Goal: Task Accomplishment & Management: Complete application form

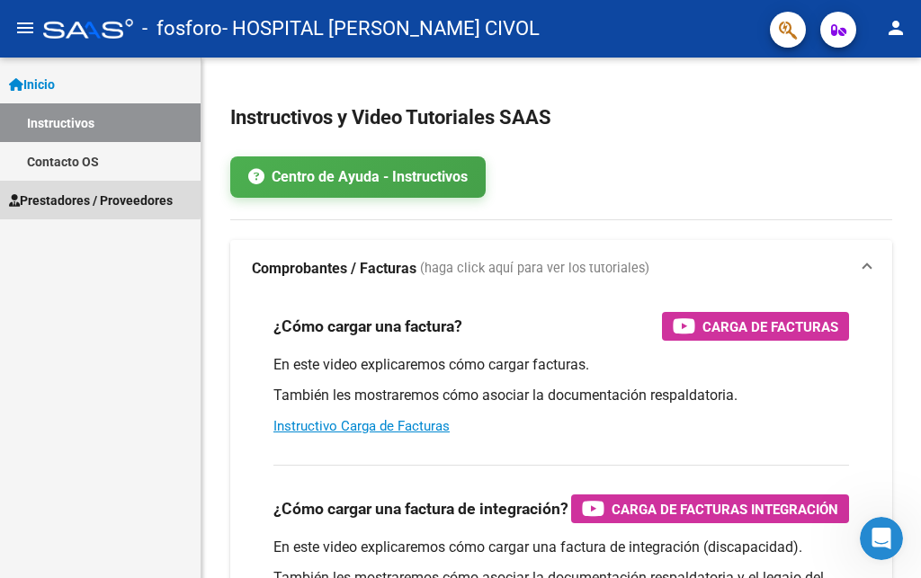
click at [84, 197] on span "Prestadores / Proveedores" at bounding box center [91, 201] width 164 height 20
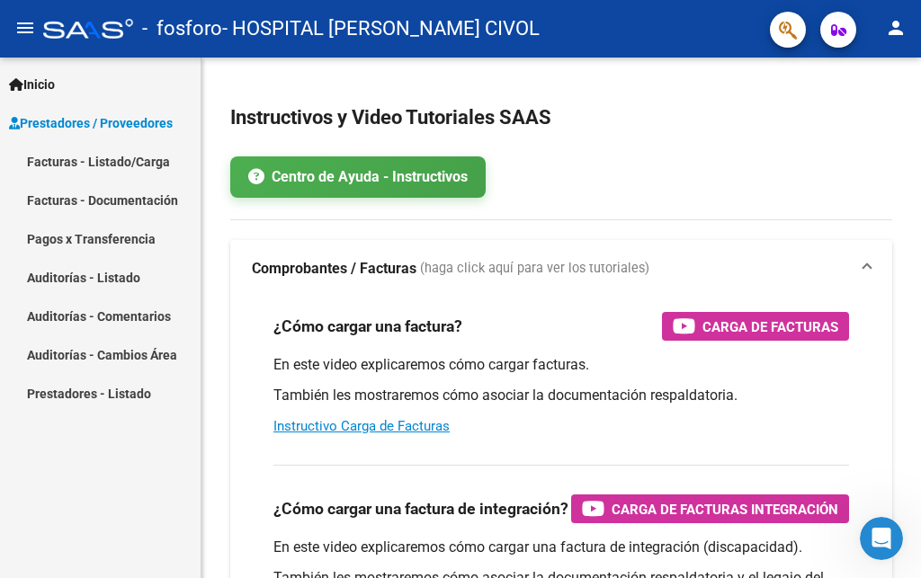
click at [67, 166] on link "Facturas - Listado/Carga" at bounding box center [100, 161] width 201 height 39
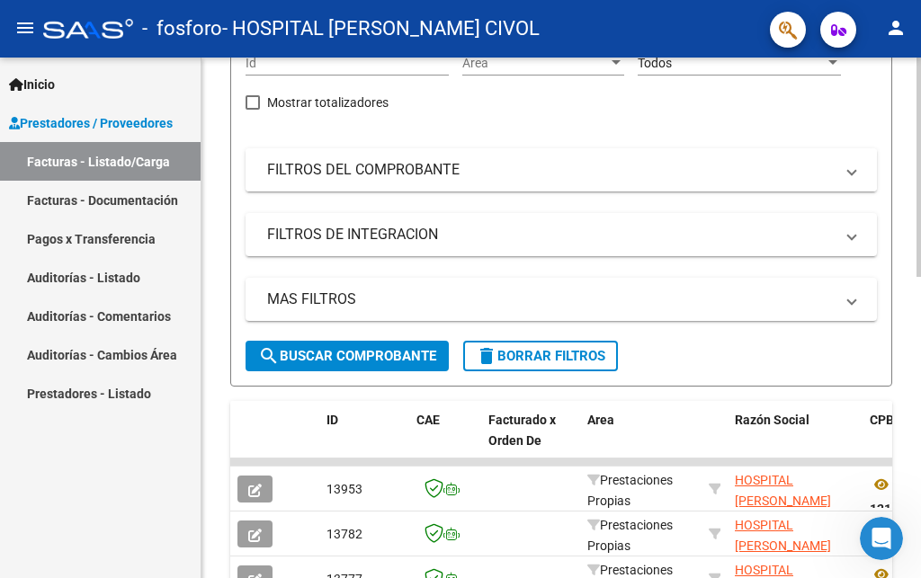
scroll to position [275, 0]
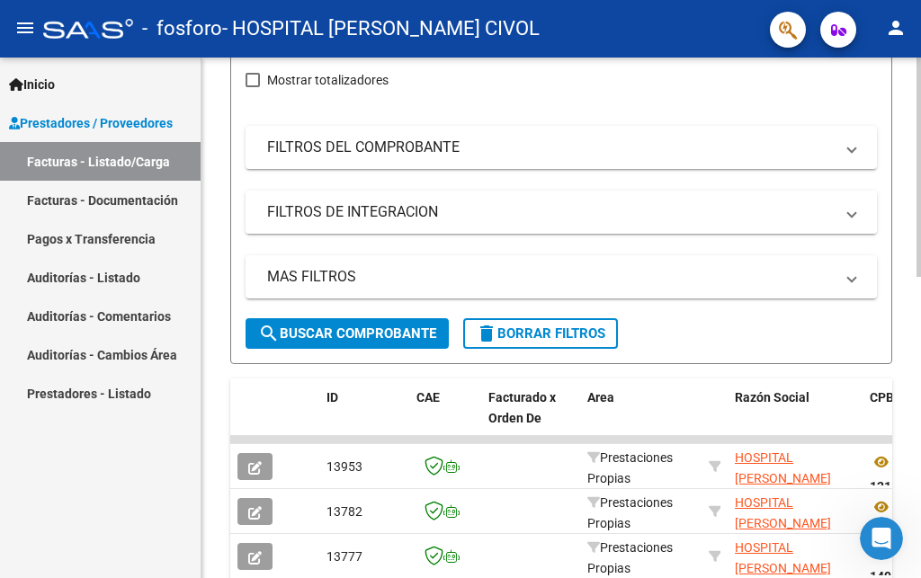
click at [855, 210] on mat-expansion-panel-header "FILTROS DE INTEGRACION" at bounding box center [561, 212] width 631 height 43
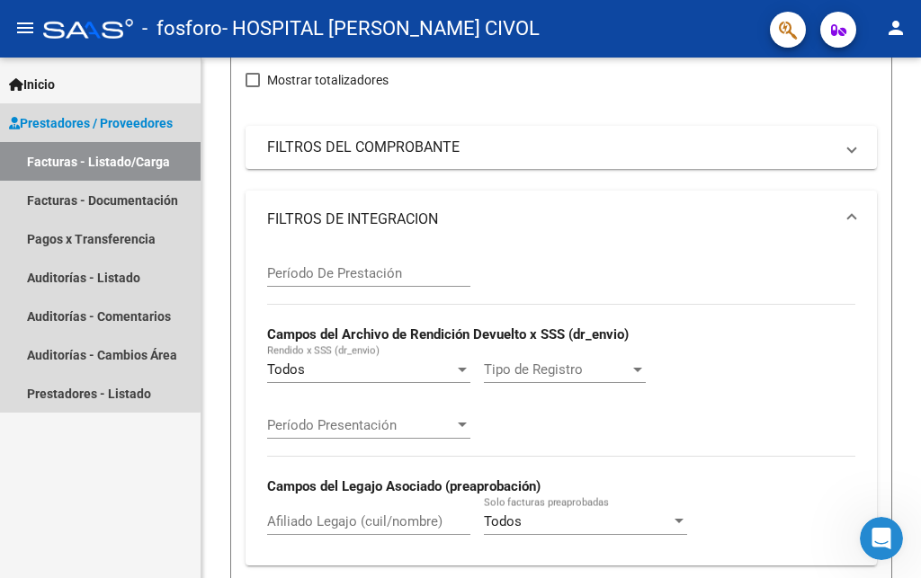
click at [78, 121] on span "Prestadores / Proveedores" at bounding box center [91, 123] width 164 height 20
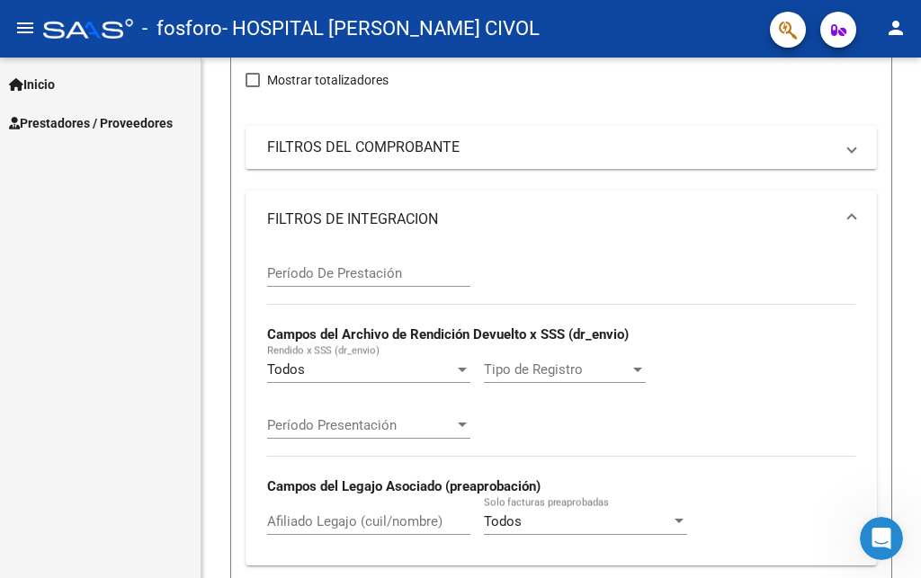
click at [49, 121] on span "Prestadores / Proveedores" at bounding box center [91, 123] width 164 height 20
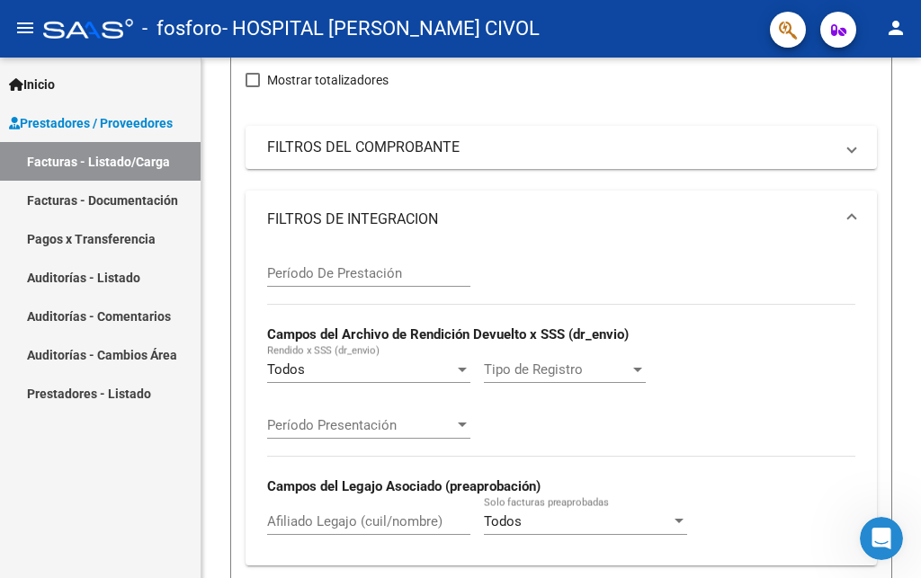
click at [95, 154] on link "Facturas - Listado/Carga" at bounding box center [100, 161] width 201 height 39
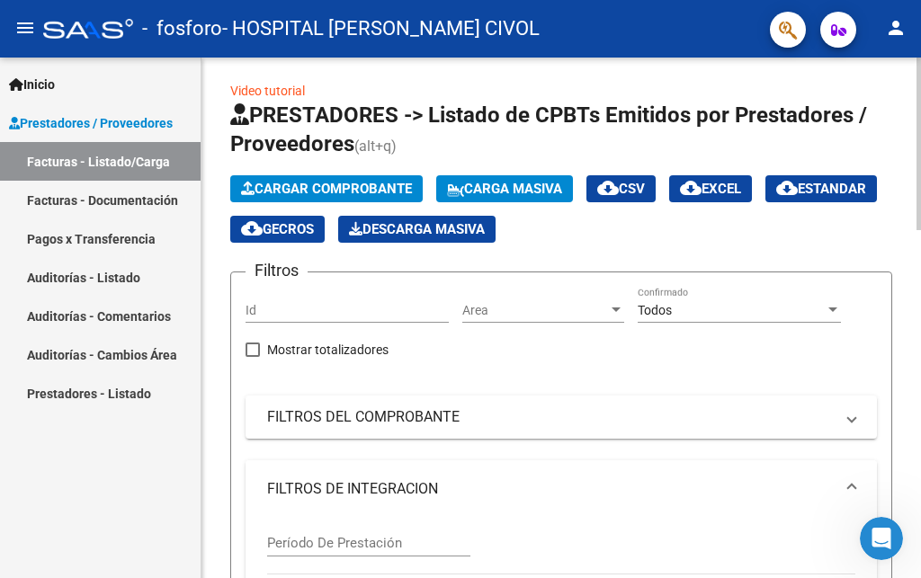
scroll to position [0, 0]
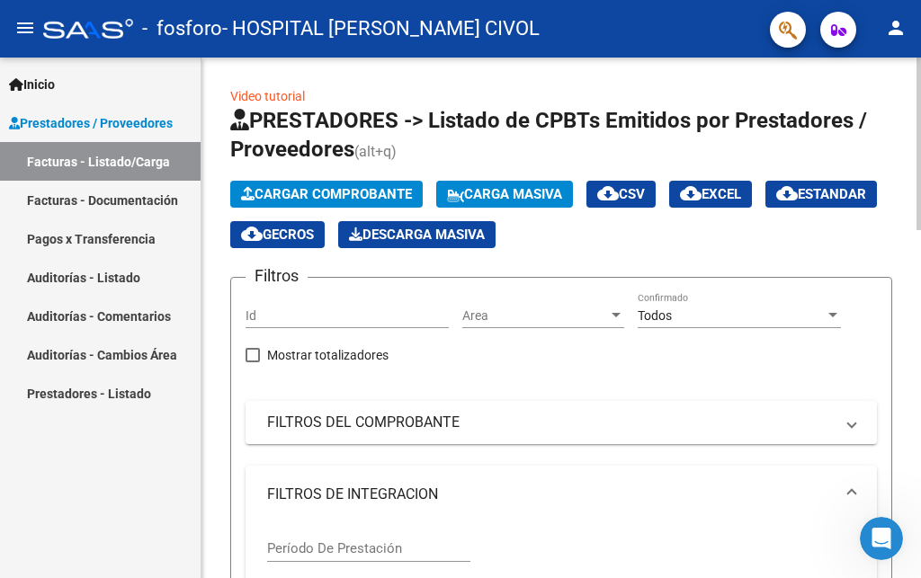
click at [831, 313] on div at bounding box center [833, 316] width 16 height 14
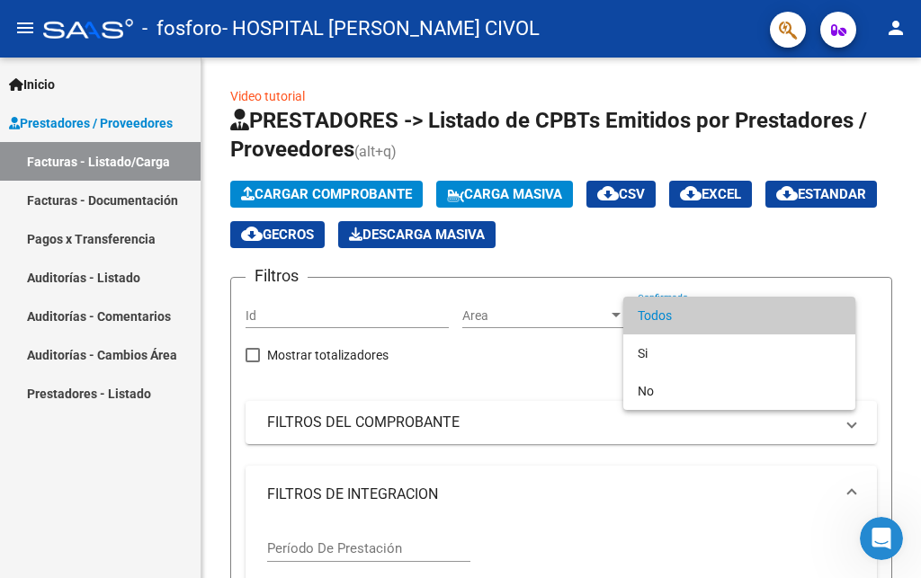
click at [837, 315] on span "Todos" at bounding box center [739, 316] width 203 height 38
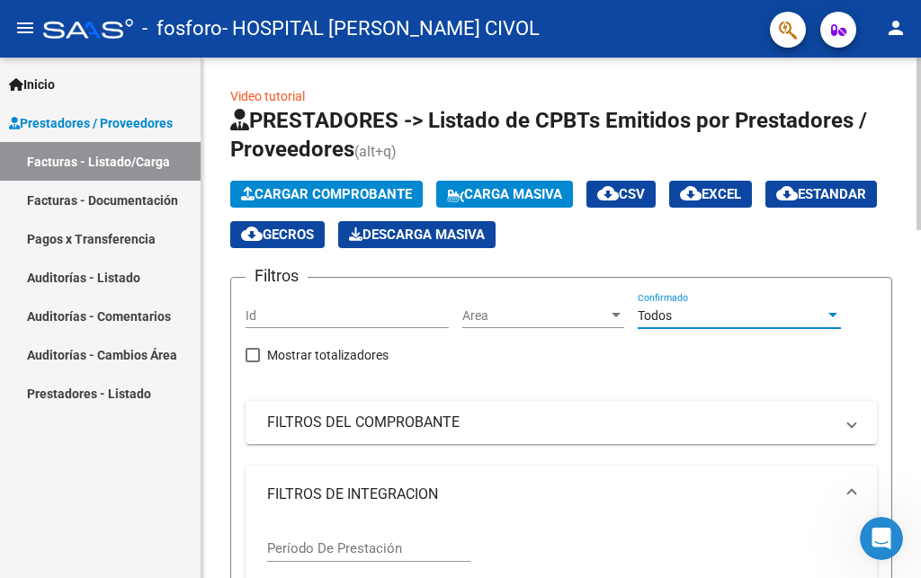
click at [333, 315] on input "Id" at bounding box center [347, 316] width 203 height 15
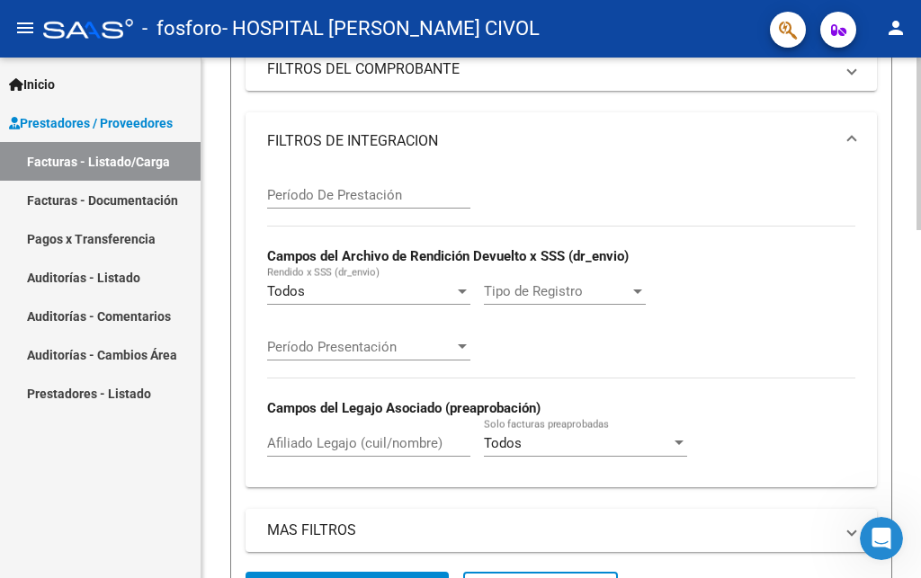
scroll to position [367, 0]
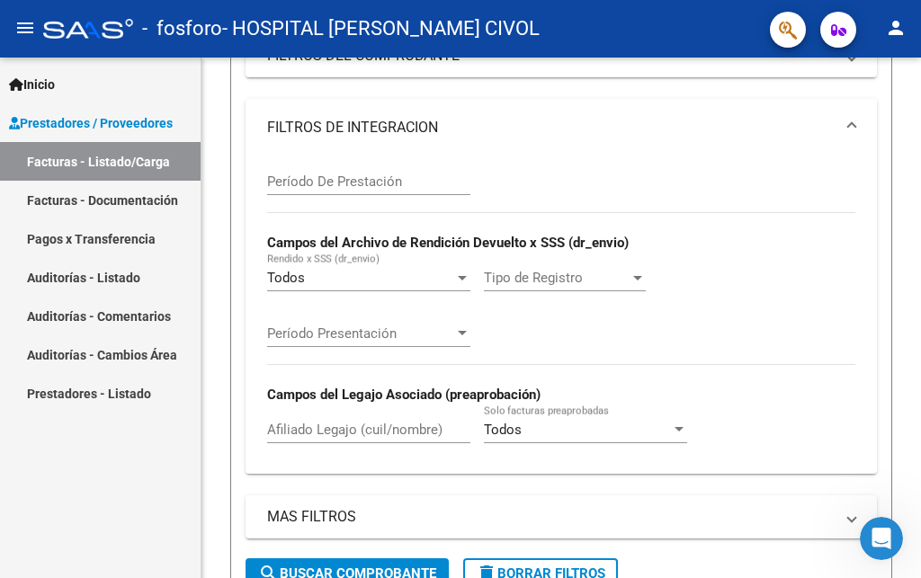
click at [75, 117] on span "Prestadores / Proveedores" at bounding box center [91, 123] width 164 height 20
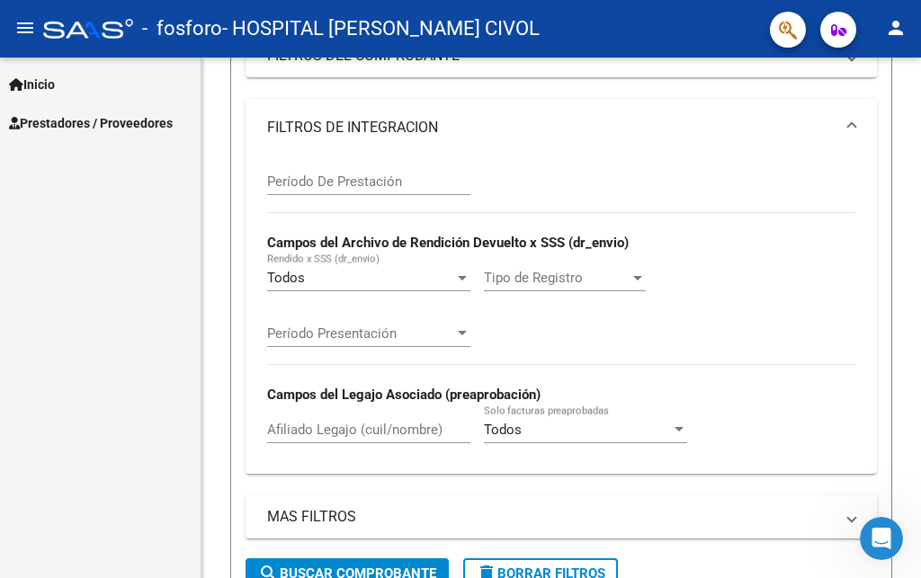
click at [13, 14] on mat-toolbar "menu - fosforo - HOSPITAL [PERSON_NAME] CIVOL person" at bounding box center [460, 29] width 921 height 58
click at [17, 23] on mat-icon "menu" at bounding box center [25, 28] width 22 height 22
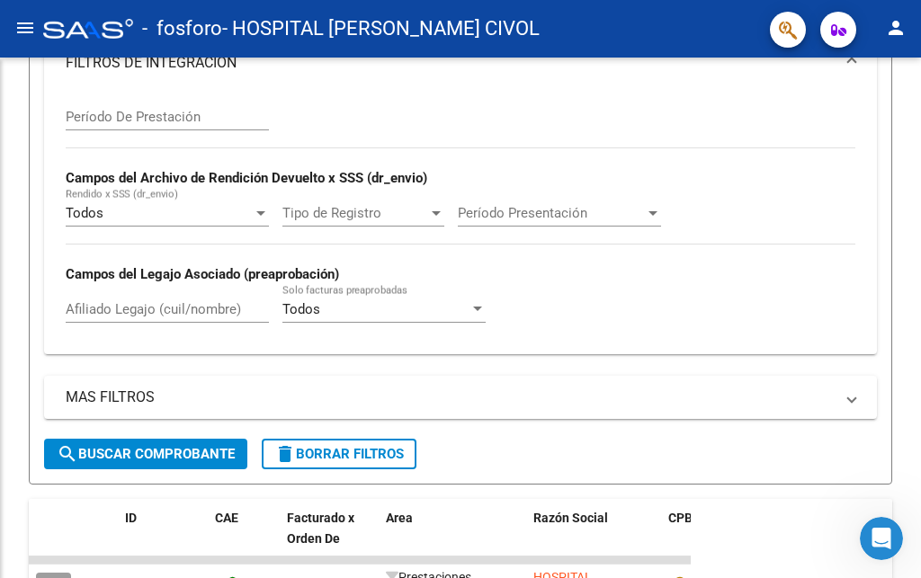
scroll to position [302, 0]
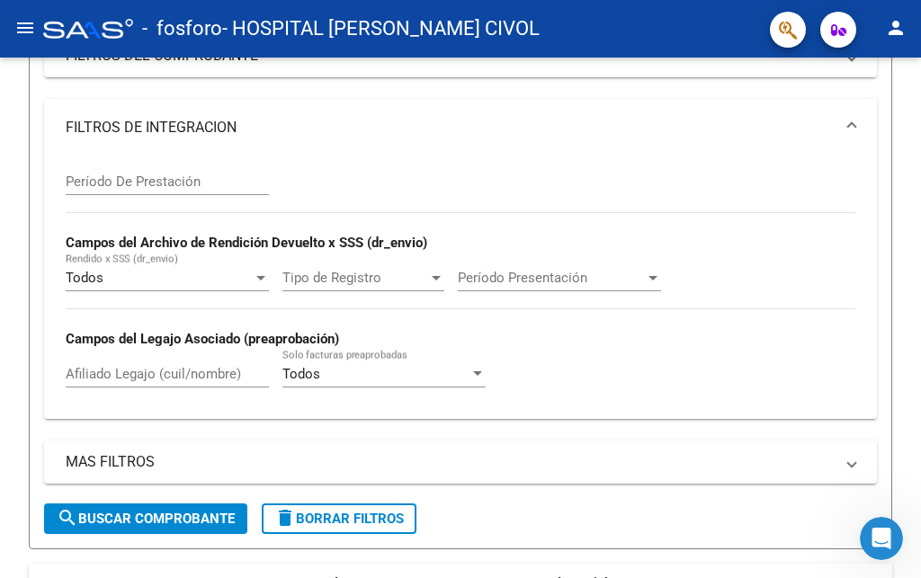
click at [28, 23] on mat-icon "menu" at bounding box center [25, 28] width 22 height 22
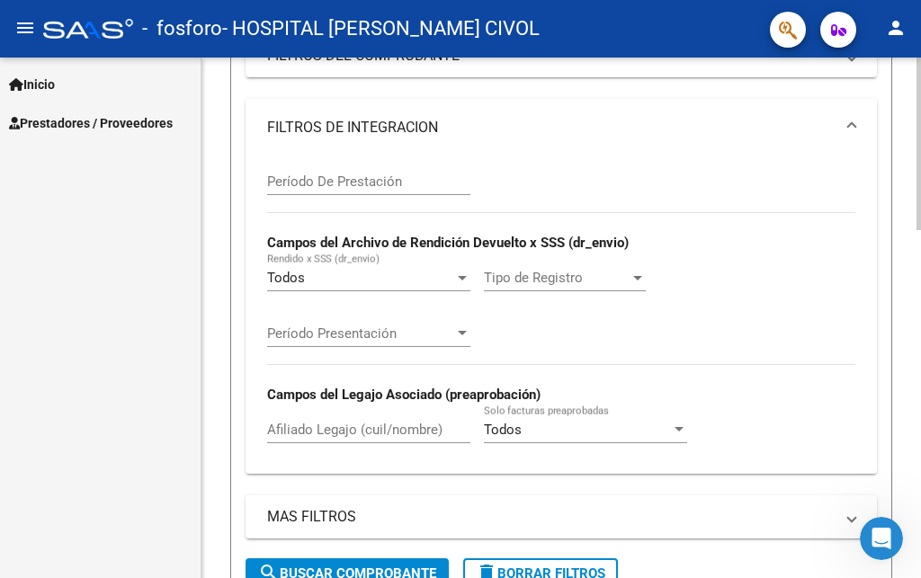
scroll to position [0, 0]
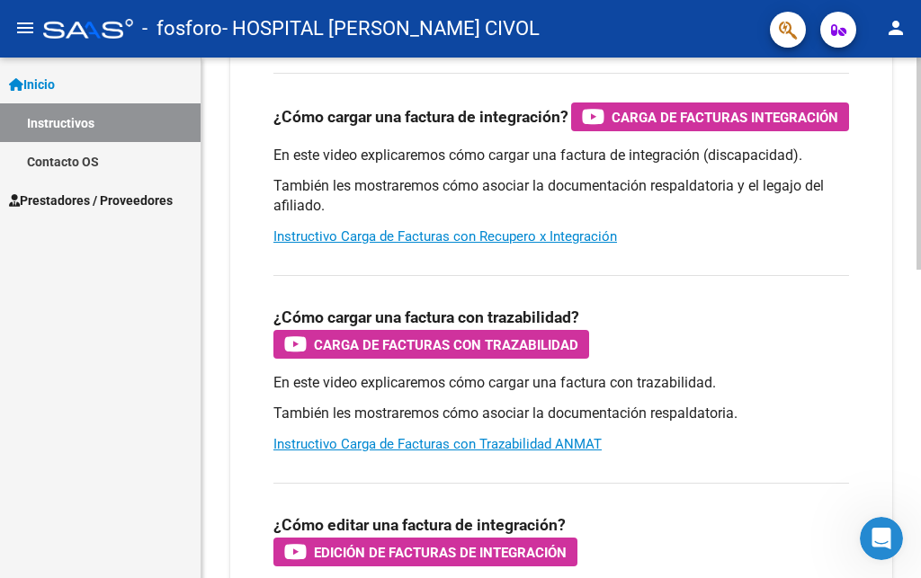
scroll to position [25, 0]
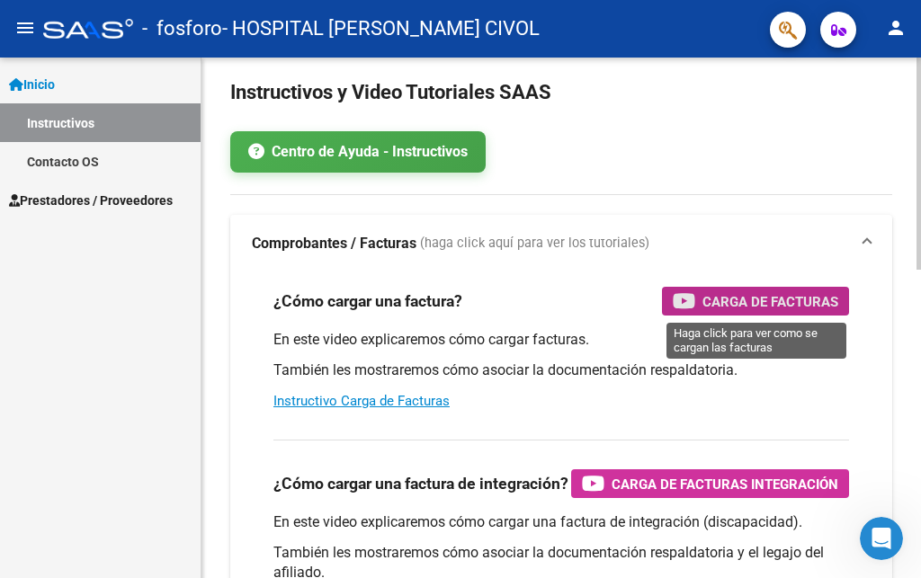
click at [796, 298] on span "Carga de Facturas" at bounding box center [771, 302] width 136 height 22
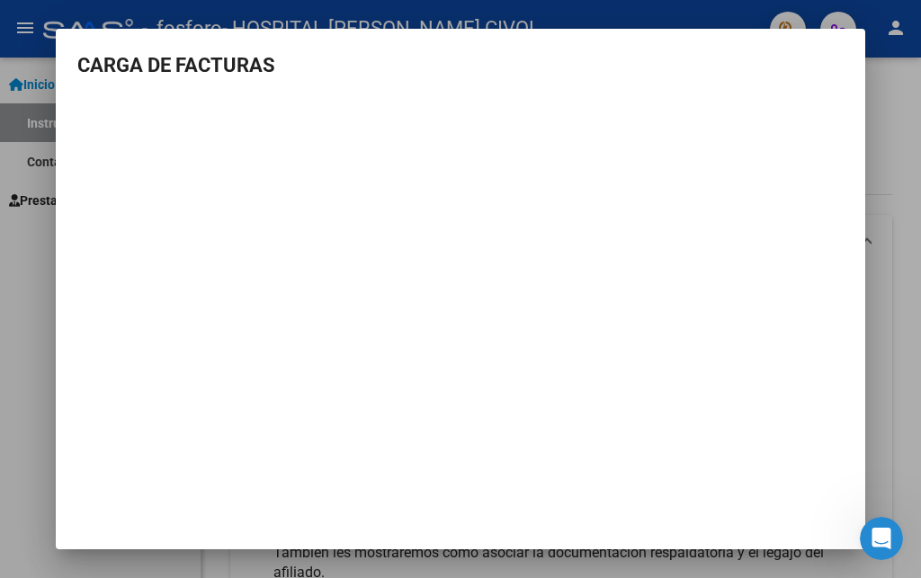
click at [446, 436] on mat-dialog-container "CARGA DE FACTURAS" at bounding box center [461, 289] width 810 height 521
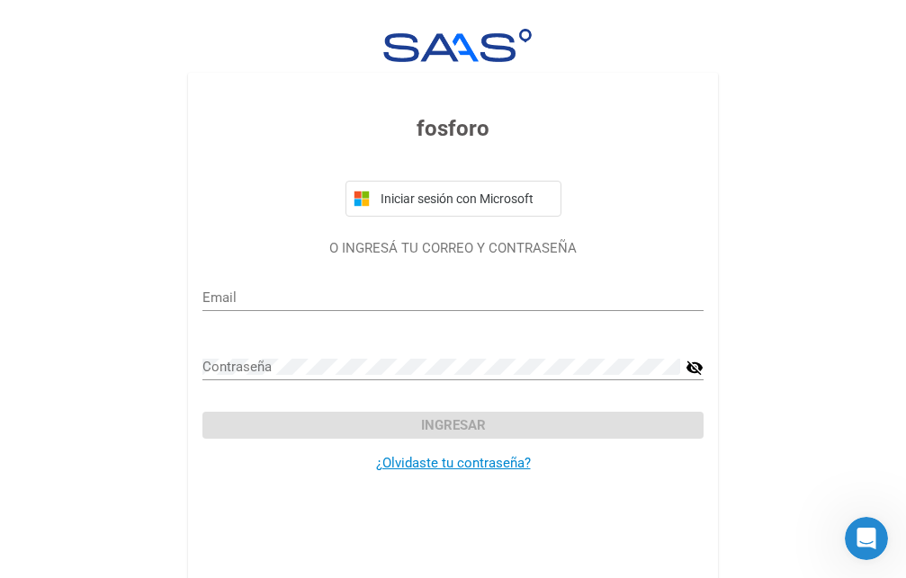
type input "[EMAIL_ADDRESS][DOMAIN_NAME]"
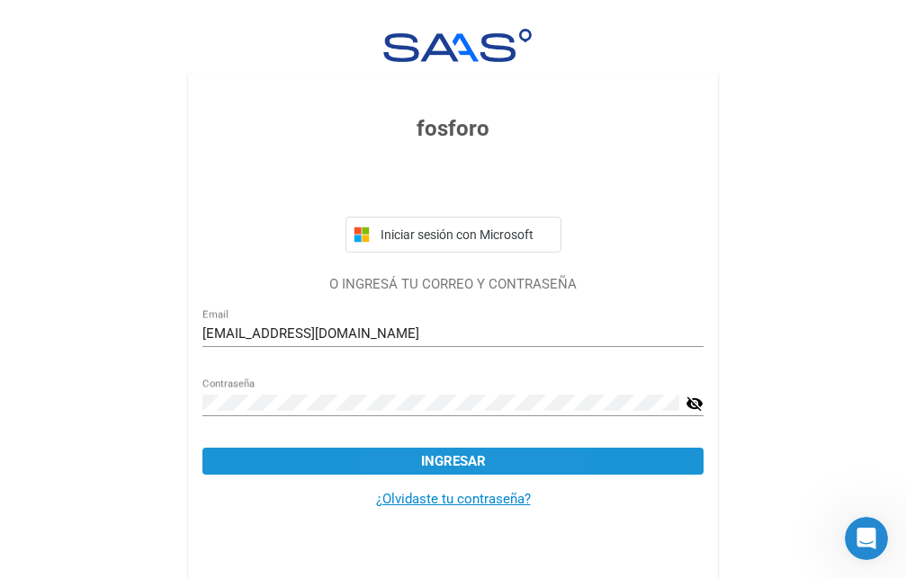
click at [417, 453] on button "Ingresar" at bounding box center [452, 461] width 501 height 27
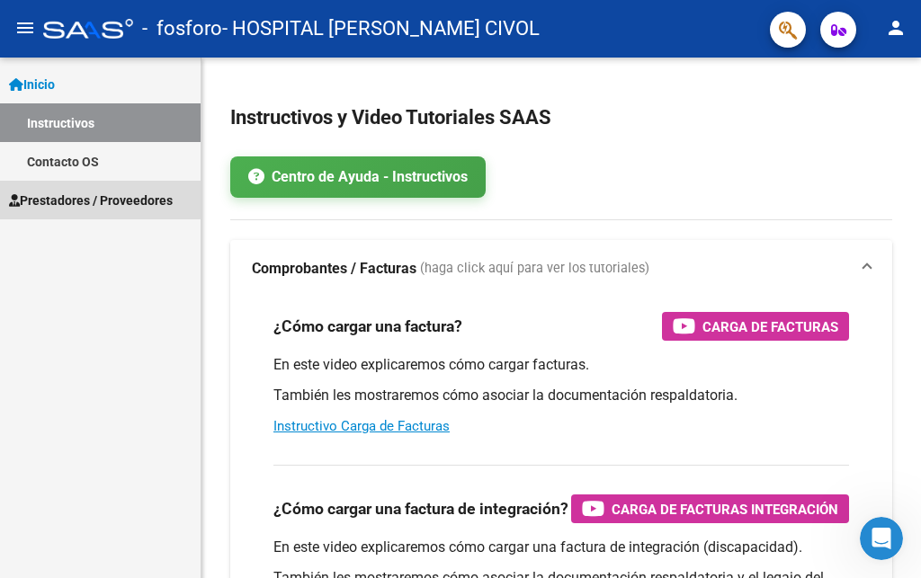
click at [83, 199] on span "Prestadores / Proveedores" at bounding box center [91, 201] width 164 height 20
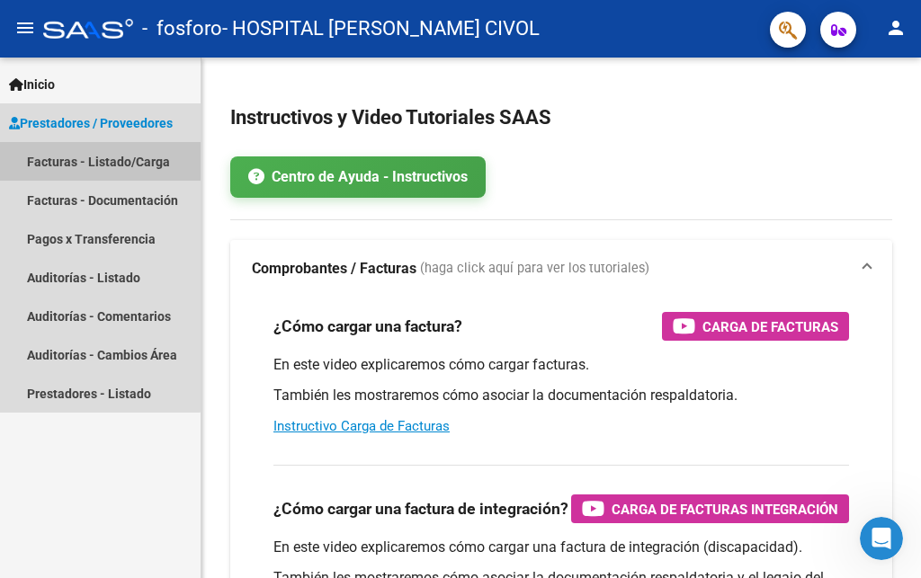
click at [66, 159] on link "Facturas - Listado/Carga" at bounding box center [100, 161] width 201 height 39
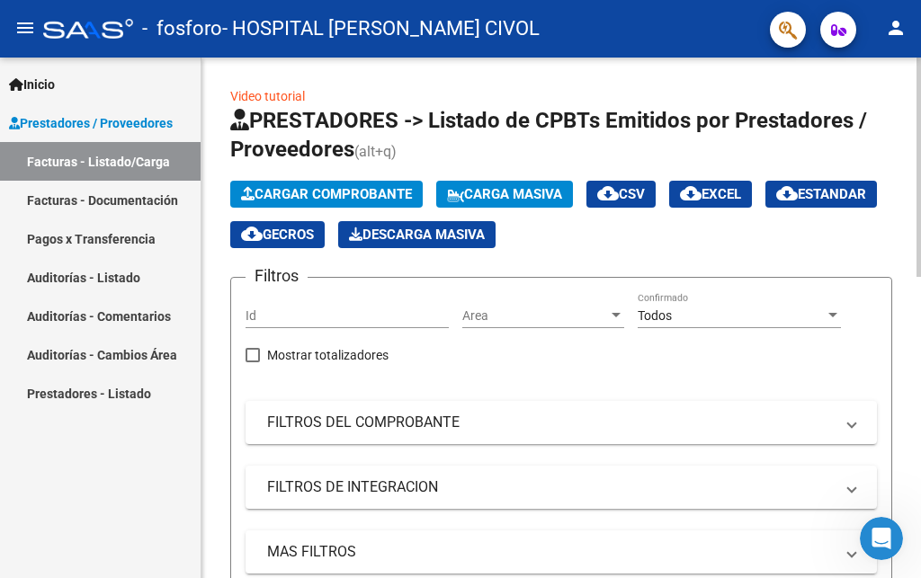
click at [276, 193] on span "Cargar Comprobante" at bounding box center [326, 194] width 171 height 16
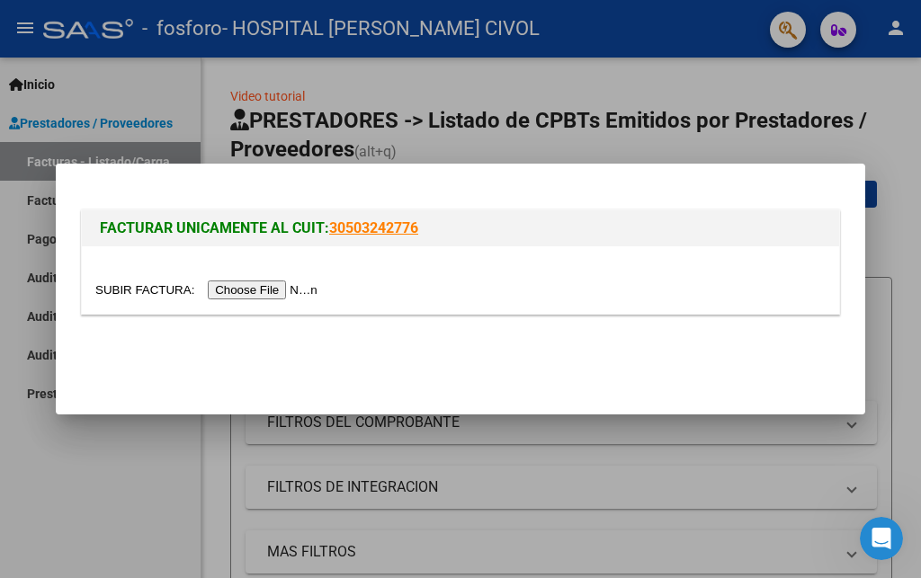
drag, startPoint x: 850, startPoint y: 170, endPoint x: 90, endPoint y: 221, distance: 761.9
click at [139, 221] on mat-dialog-container "FACTURAR UNICAMENTE AL CUIT: 30503242776" at bounding box center [461, 289] width 810 height 251
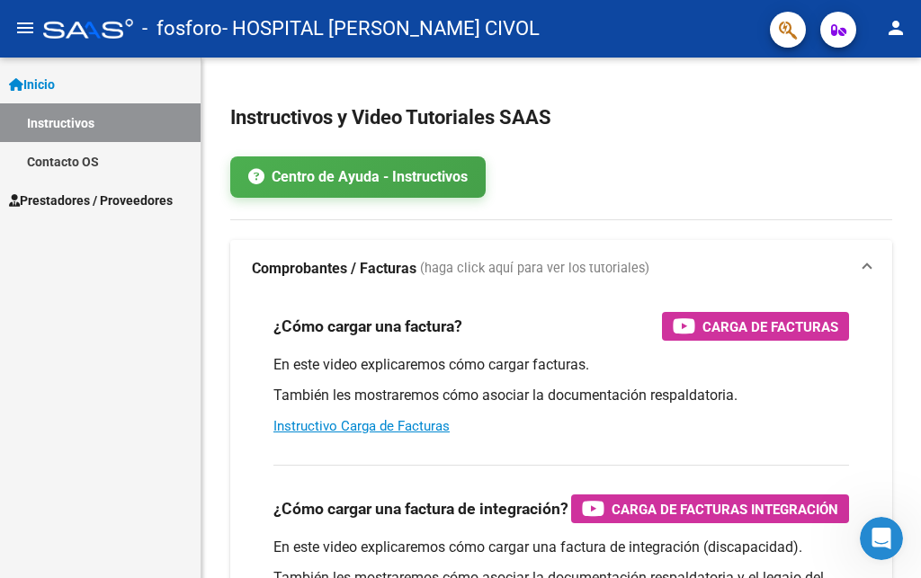
click at [57, 193] on span "Prestadores / Proveedores" at bounding box center [91, 201] width 164 height 20
click at [89, 201] on span "Prestadores / Proveedores" at bounding box center [91, 201] width 164 height 20
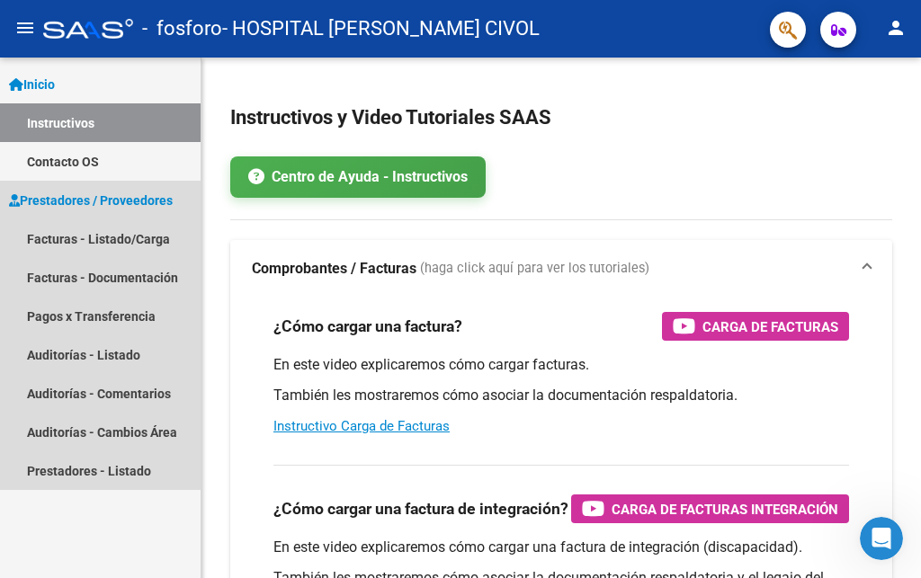
click at [89, 201] on span "Prestadores / Proveedores" at bounding box center [91, 201] width 164 height 20
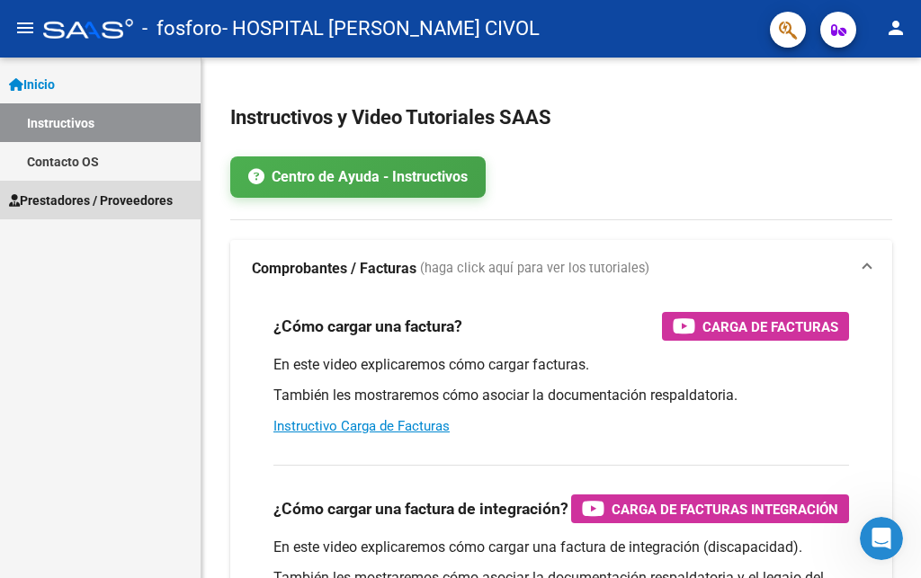
click at [89, 201] on span "Prestadores / Proveedores" at bounding box center [91, 201] width 164 height 20
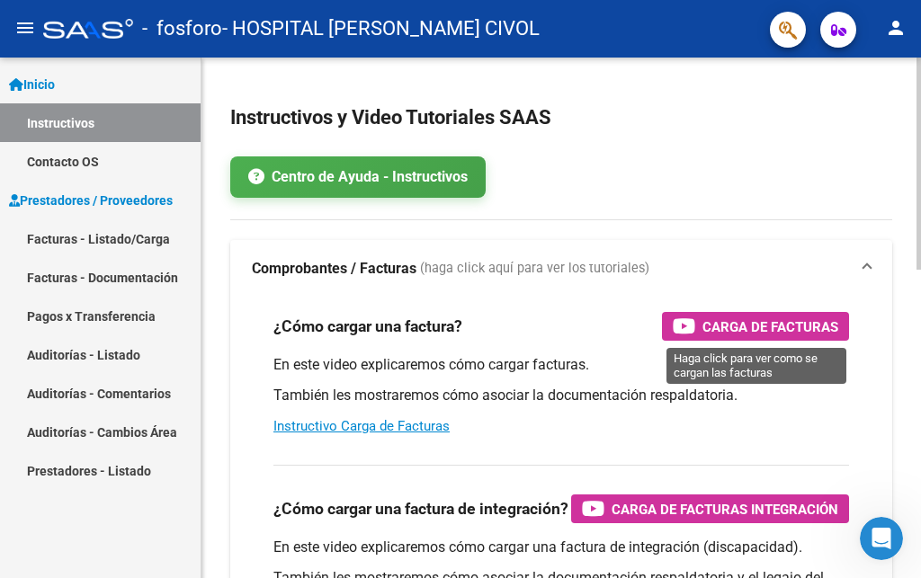
click at [718, 322] on span "Carga de Facturas" at bounding box center [771, 327] width 136 height 22
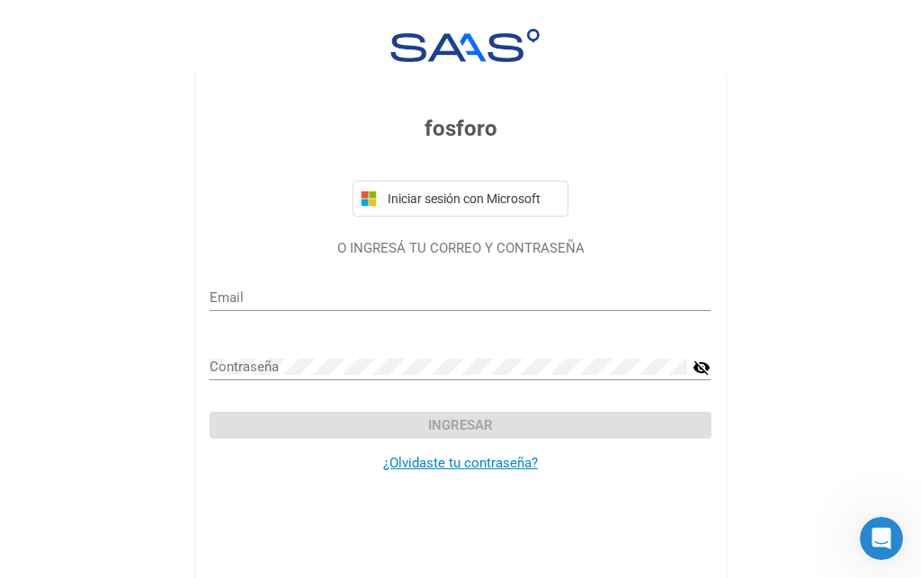
type input "[EMAIL_ADDRESS][DOMAIN_NAME]"
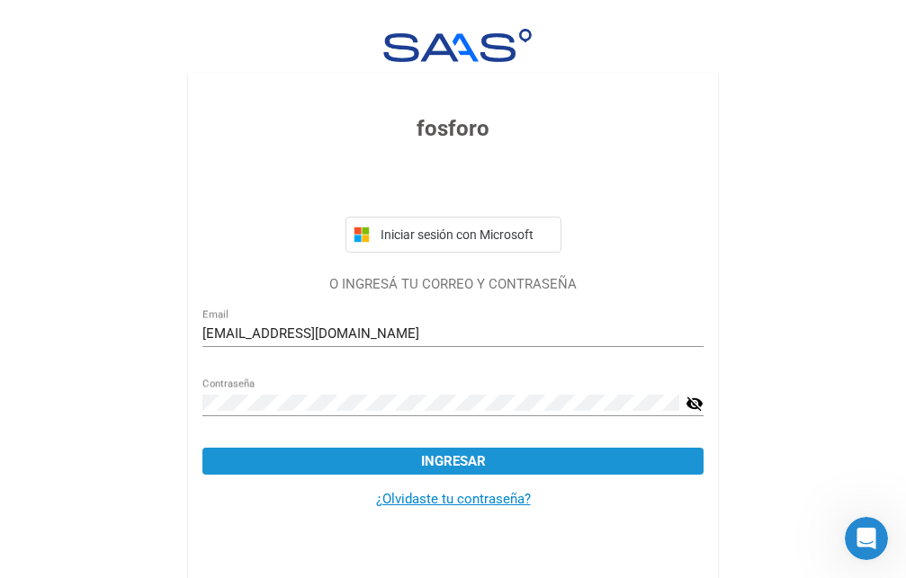
click at [440, 461] on span "Ingresar" at bounding box center [453, 461] width 65 height 16
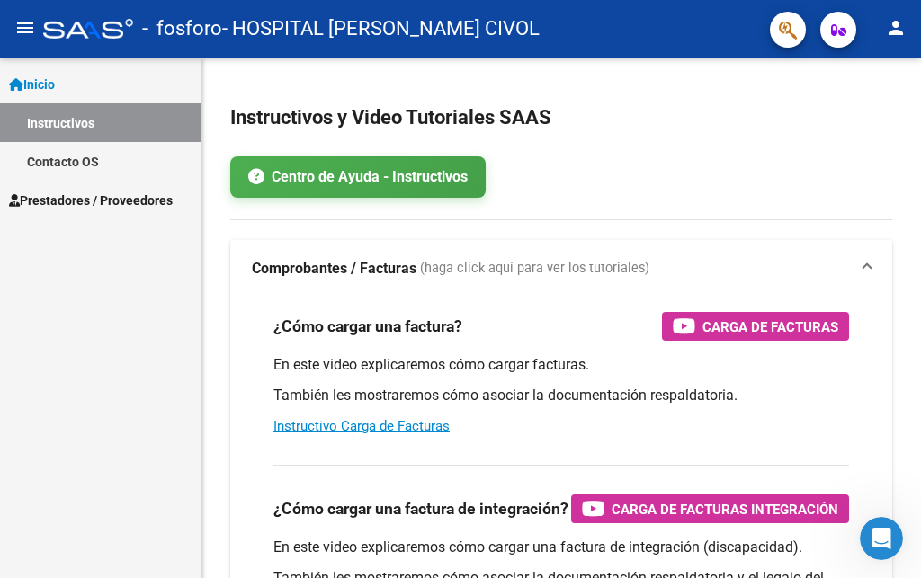
click at [90, 199] on span "Prestadores / Proveedores" at bounding box center [91, 201] width 164 height 20
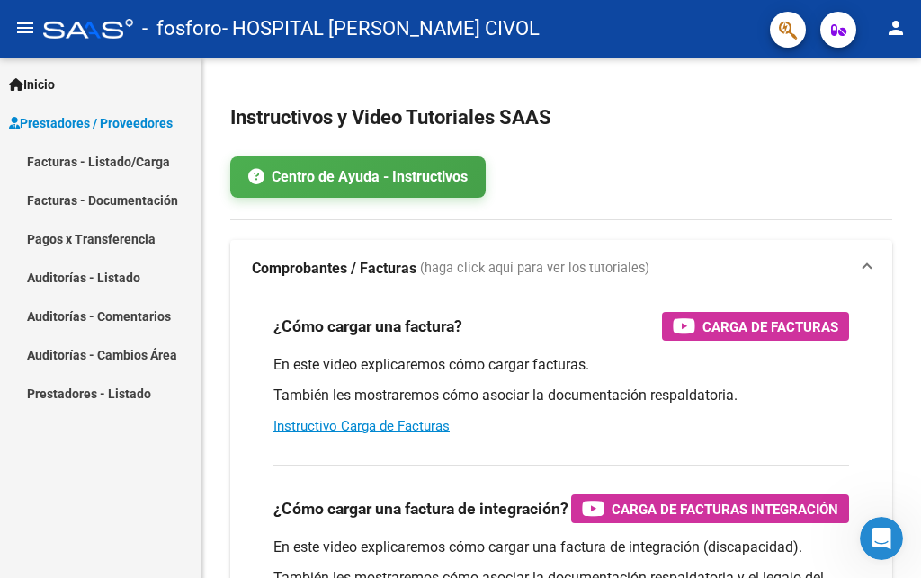
click at [62, 162] on link "Facturas - Listado/Carga" at bounding box center [100, 161] width 201 height 39
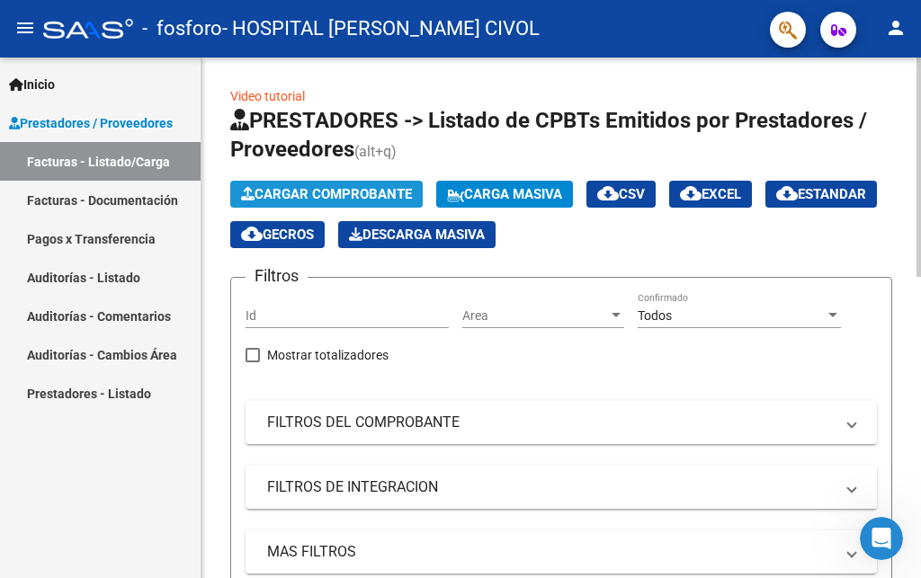
click at [327, 187] on span "Cargar Comprobante" at bounding box center [326, 194] width 171 height 16
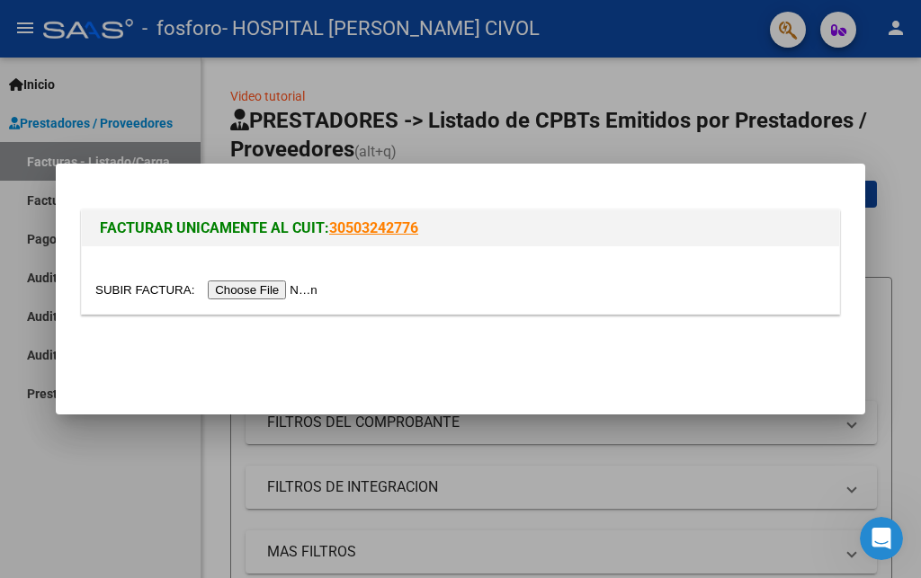
click at [177, 292] on input "file" at bounding box center [209, 290] width 228 height 19
click at [94, 455] on div at bounding box center [460, 289] width 921 height 578
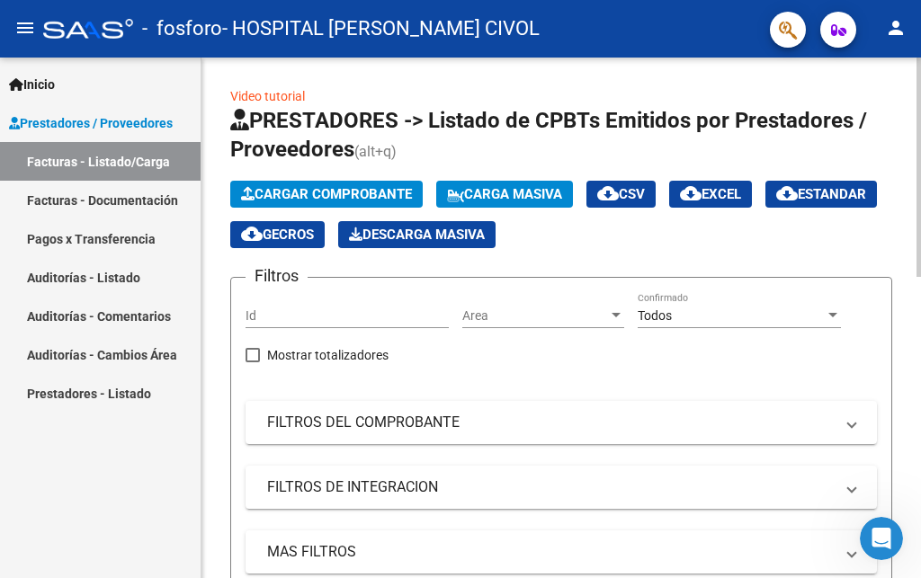
click at [250, 94] on link "Video tutorial" at bounding box center [267, 96] width 75 height 14
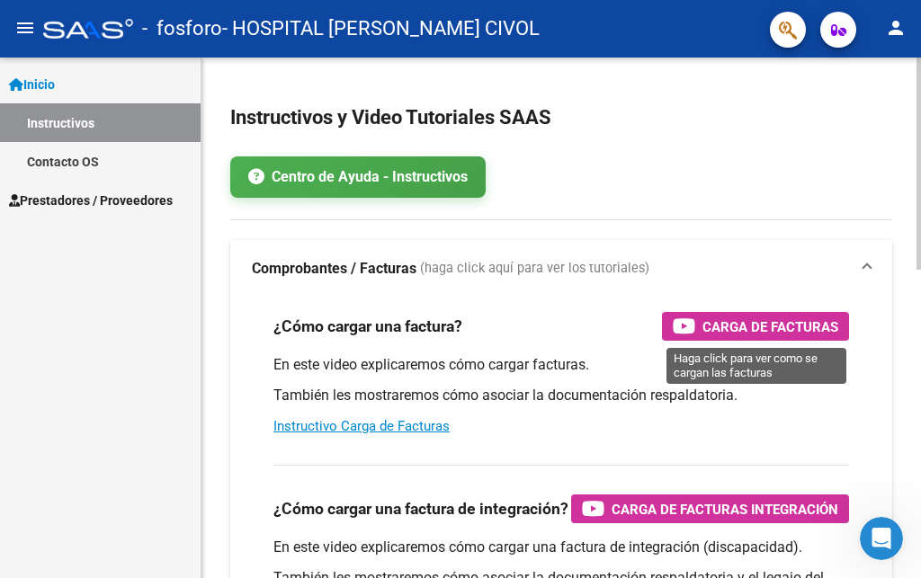
click at [757, 336] on span "Carga de Facturas" at bounding box center [771, 327] width 136 height 22
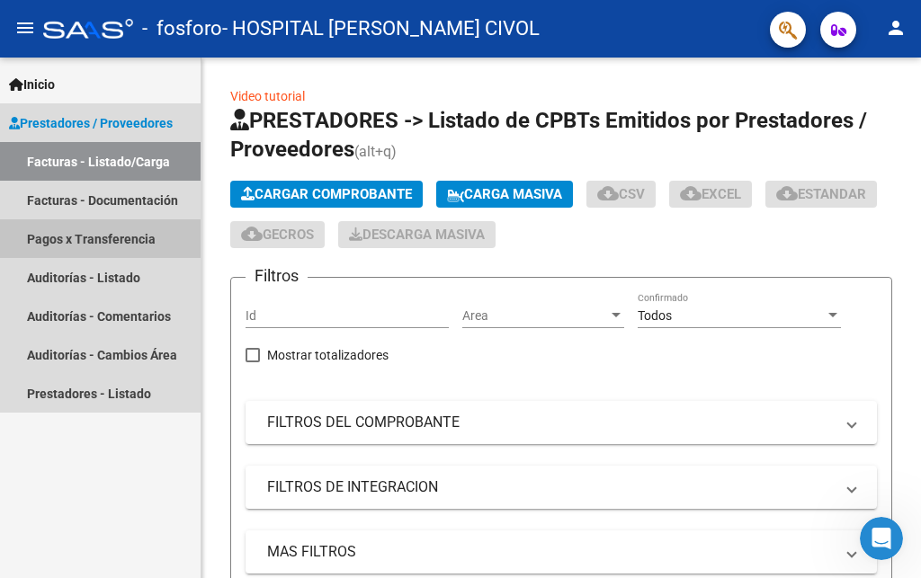
click at [84, 239] on link "Pagos x Transferencia" at bounding box center [100, 238] width 201 height 39
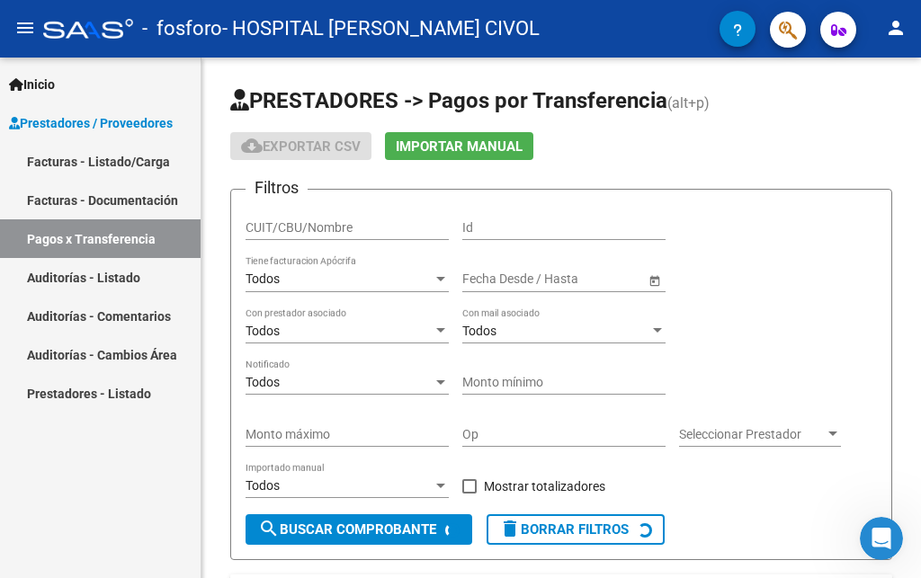
click at [69, 164] on link "Facturas - Listado/Carga" at bounding box center [100, 161] width 201 height 39
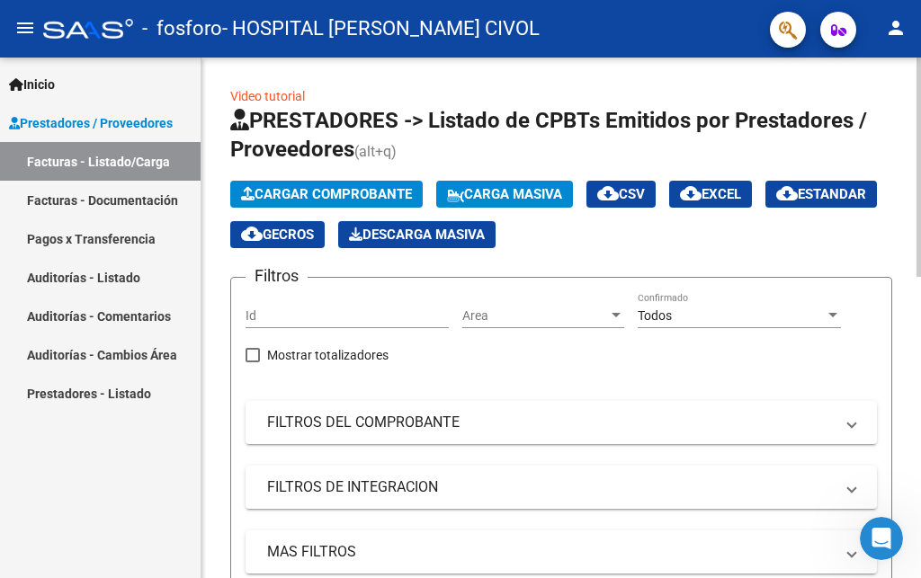
click at [308, 190] on span "Cargar Comprobante" at bounding box center [326, 194] width 171 height 16
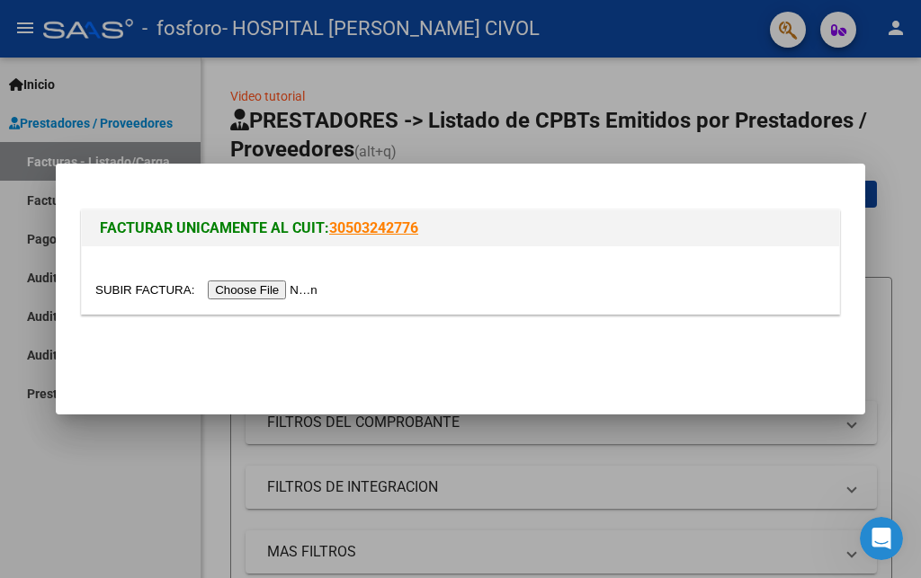
click at [287, 289] on input "file" at bounding box center [209, 290] width 228 height 19
